Goal: Find specific page/section: Find specific page/section

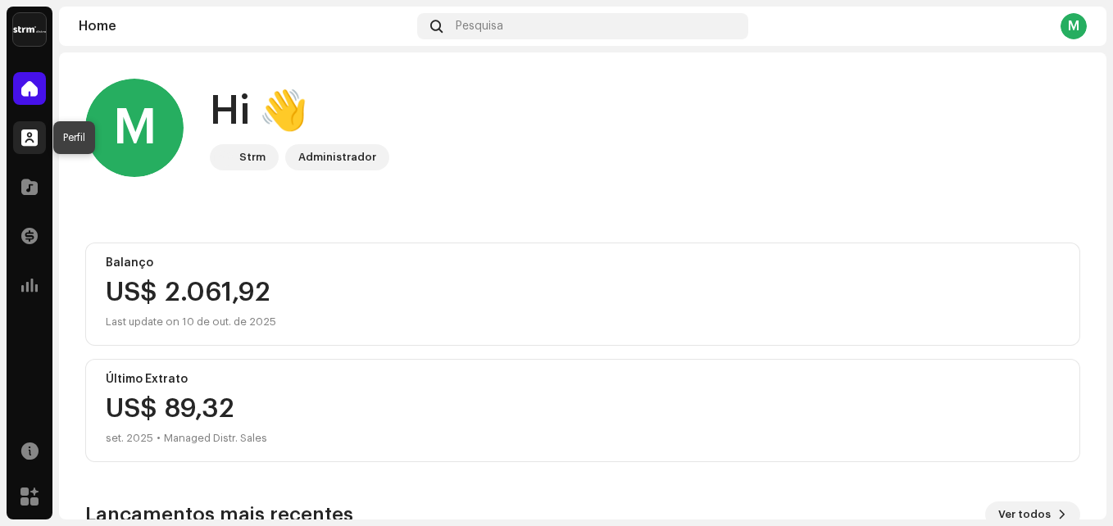
click at [26, 138] on span at bounding box center [29, 137] width 16 height 13
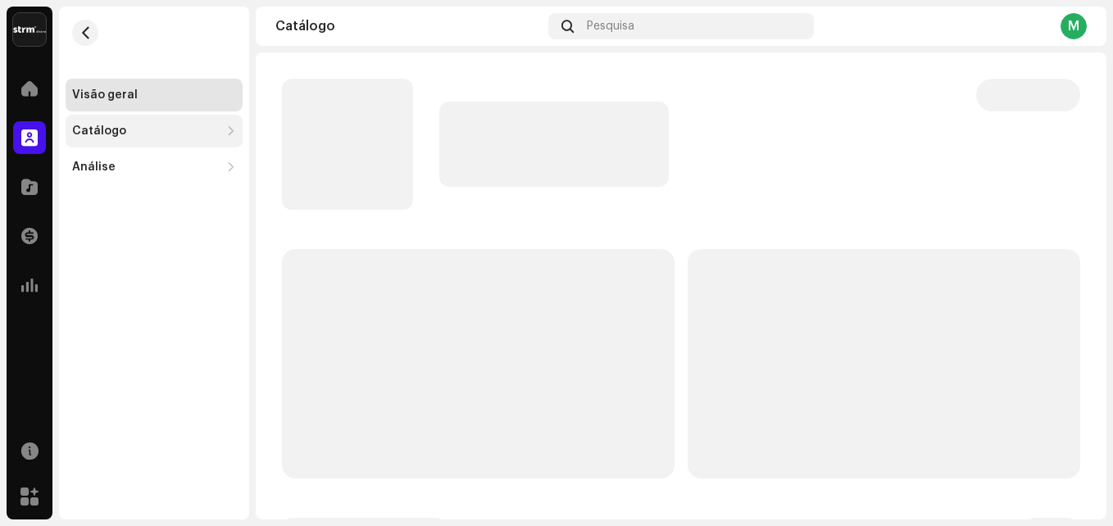
click at [125, 135] on div "Catálogo" at bounding box center [146, 131] width 148 height 13
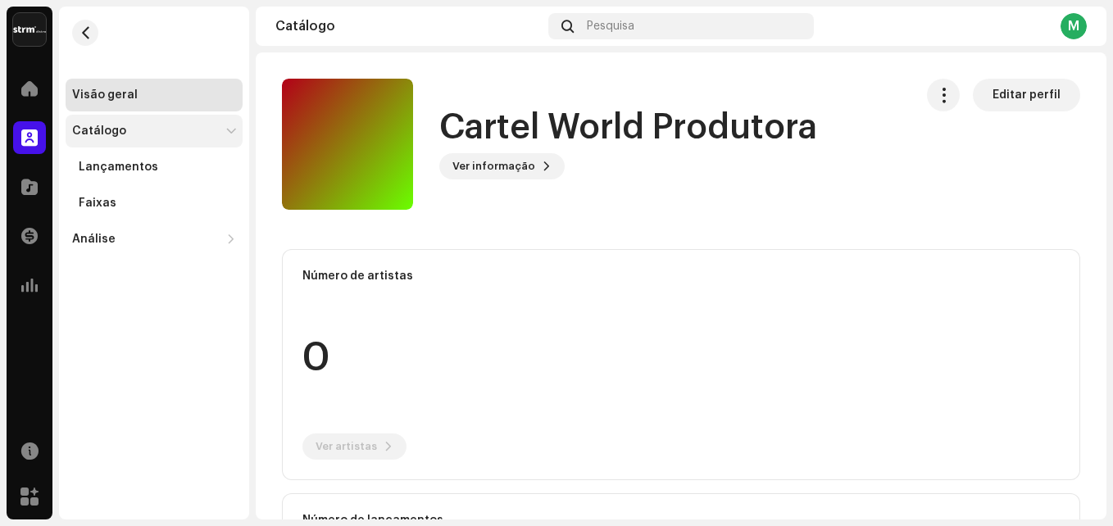
click at [118, 126] on div "Catálogo" at bounding box center [99, 131] width 54 height 13
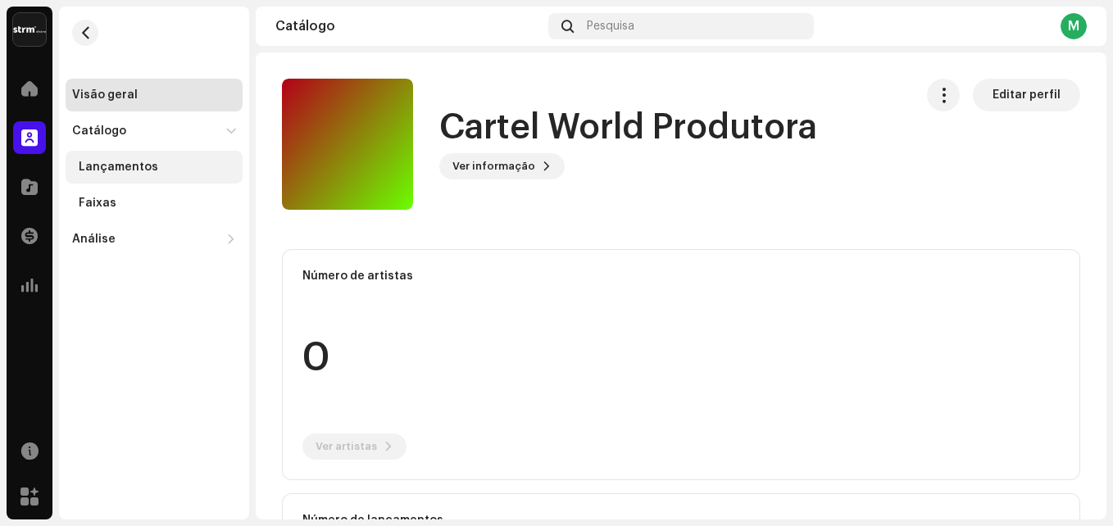
click at [118, 171] on div "Lançamentos" at bounding box center [119, 167] width 80 height 13
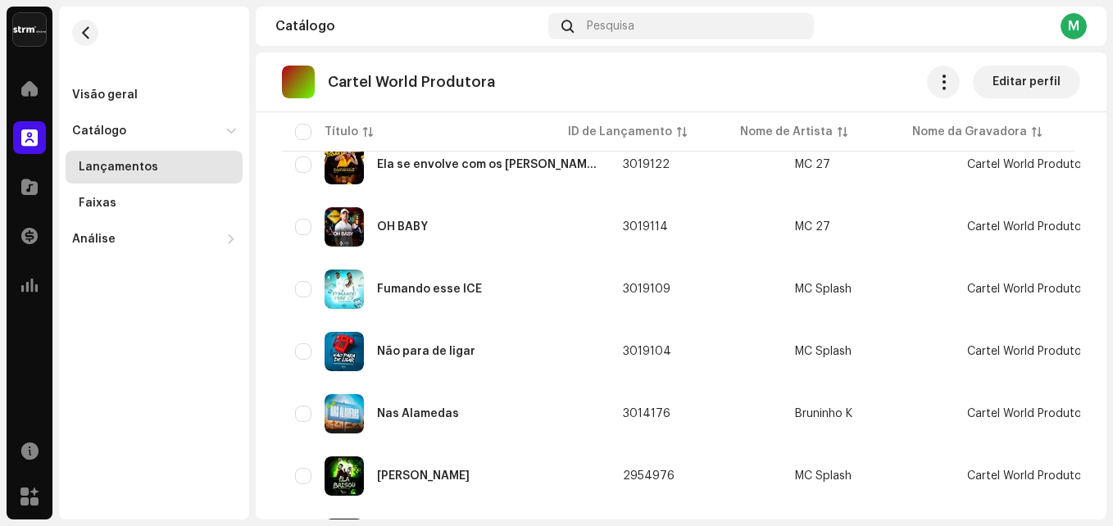
scroll to position [357, 0]
